Goal: Information Seeking & Learning: Learn about a topic

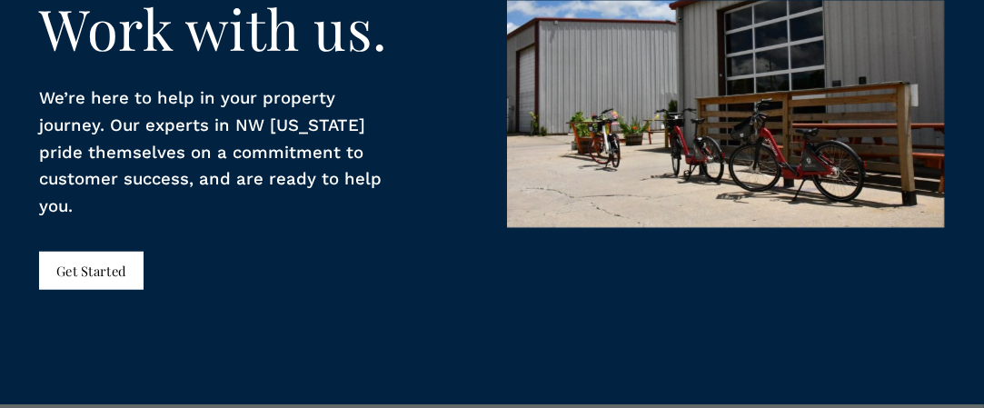
scroll to position [2665, 0]
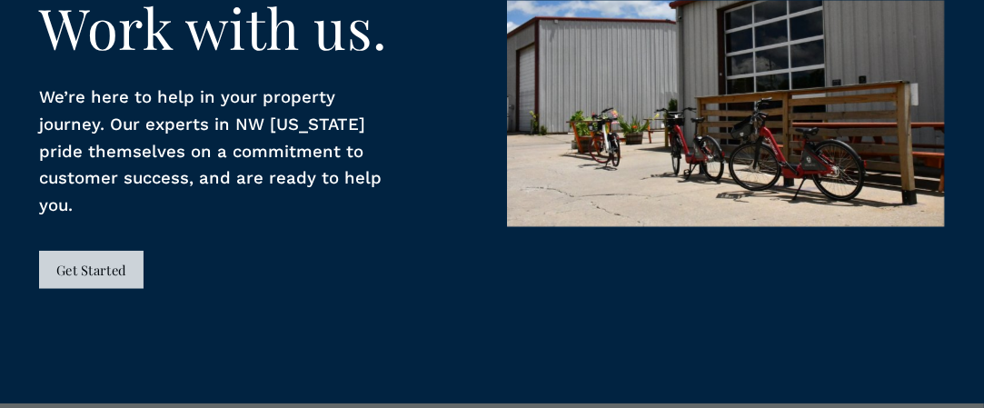
click at [105, 271] on link "Get Started" at bounding box center [91, 270] width 105 height 38
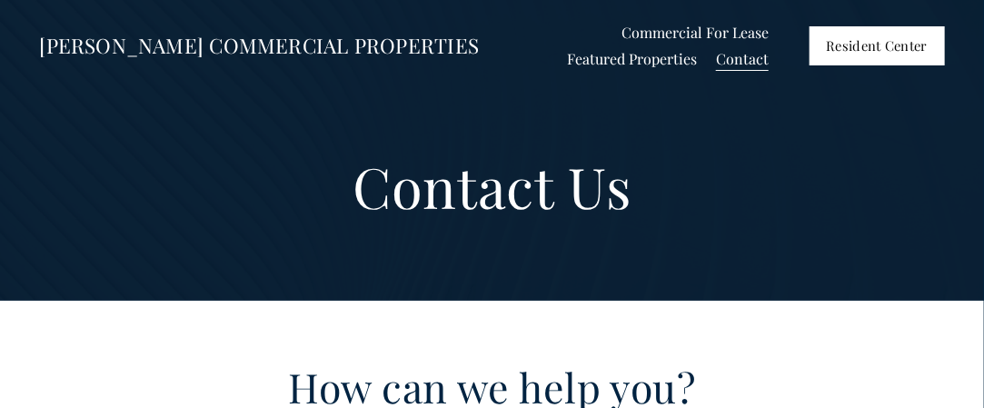
click at [0, 0] on span "Shops at [GEOGRAPHIC_DATA]" at bounding box center [0, 0] width 0 height 0
click at [0, 0] on span "All Listings" at bounding box center [0, 0] width 0 height 0
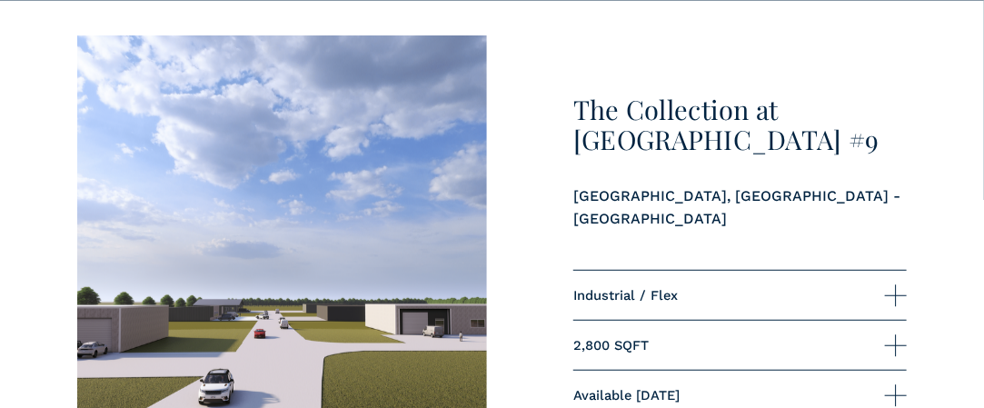
scroll to position [2574, 0]
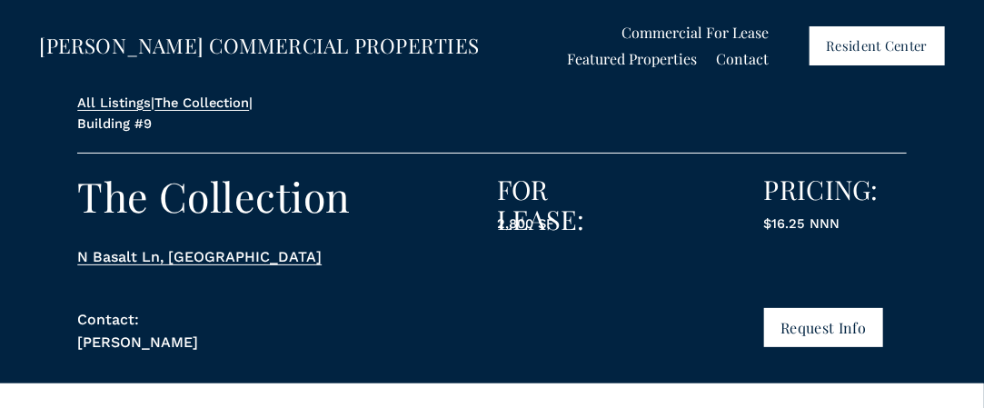
click at [0, 0] on span "Shops at [PERSON_NAME]" at bounding box center [0, 0] width 0 height 0
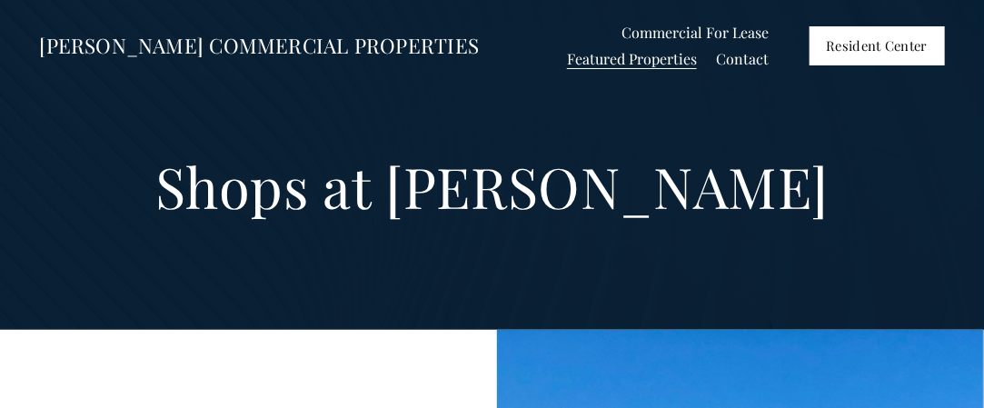
click at [0, 0] on span "All Listings" at bounding box center [0, 0] width 0 height 0
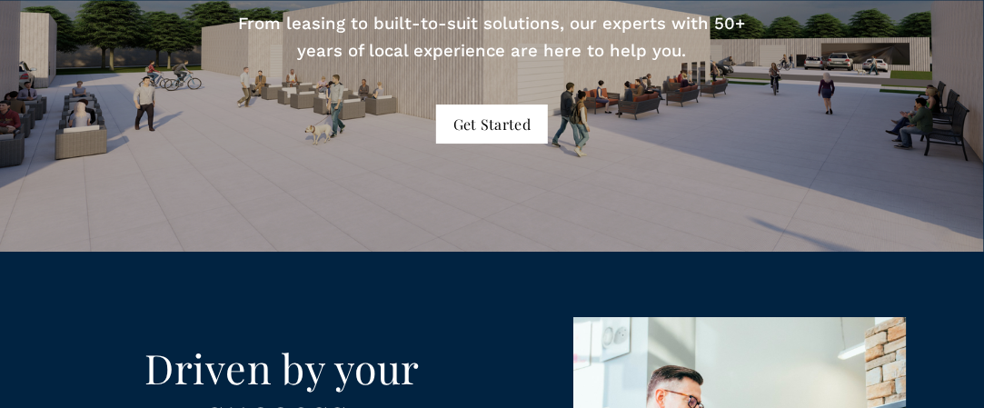
scroll to position [6783, 0]
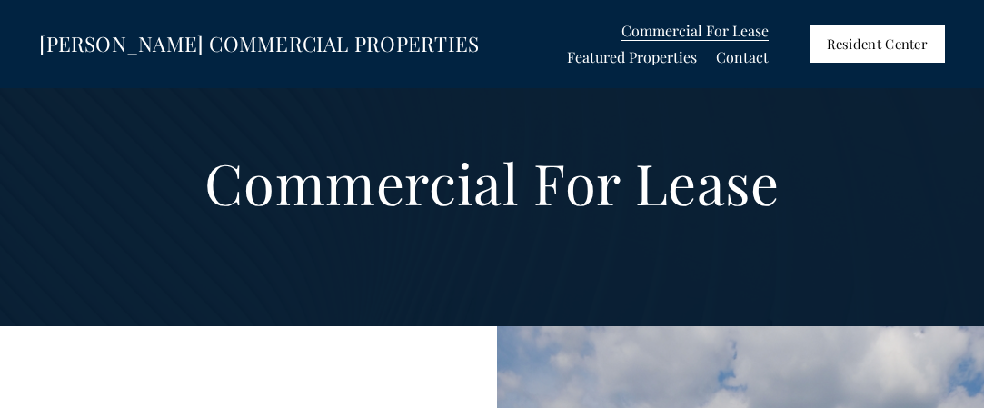
scroll to position [2571, 0]
